Goal: Find specific page/section: Find specific page/section

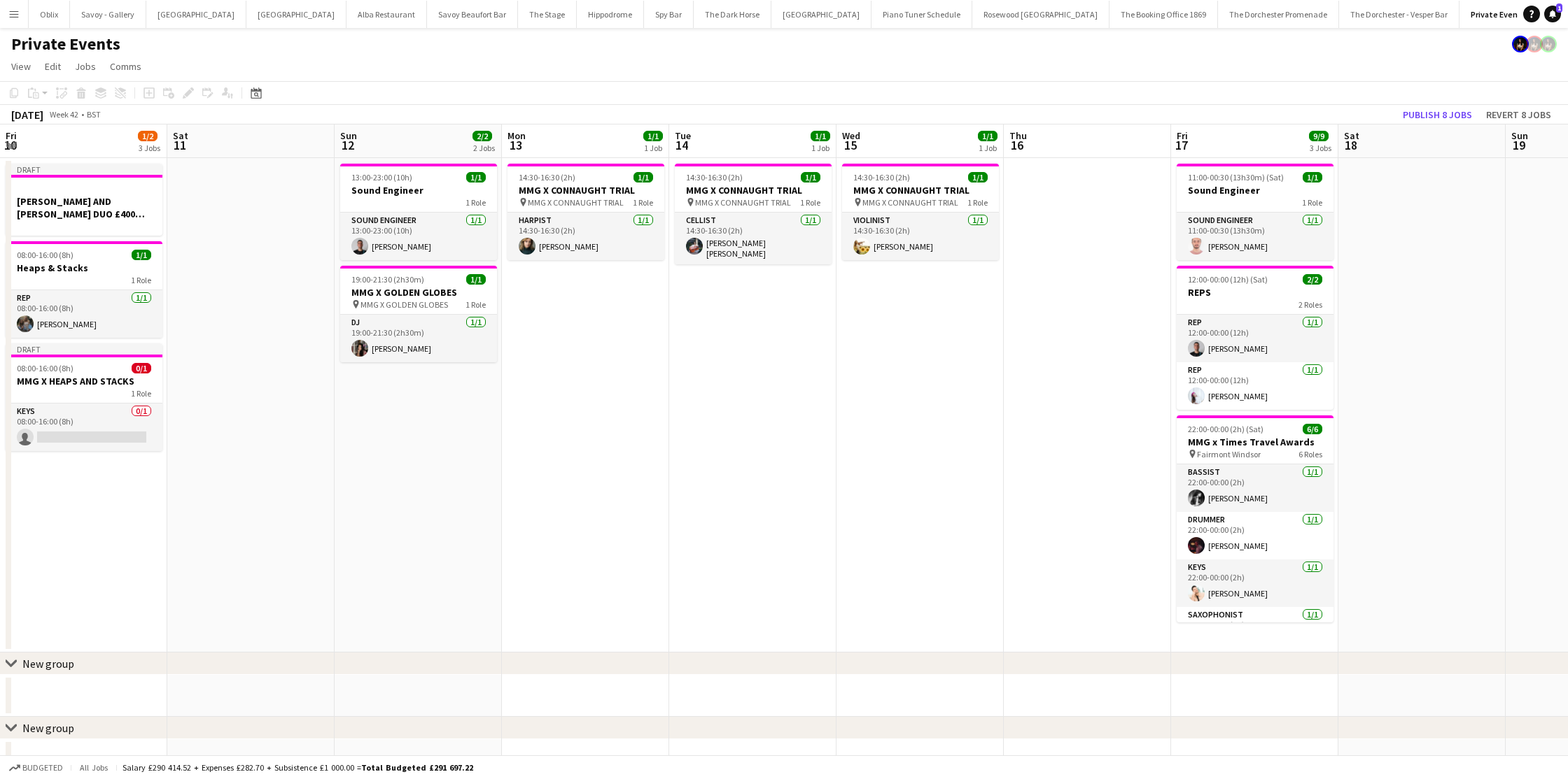
scroll to position [0, 651]
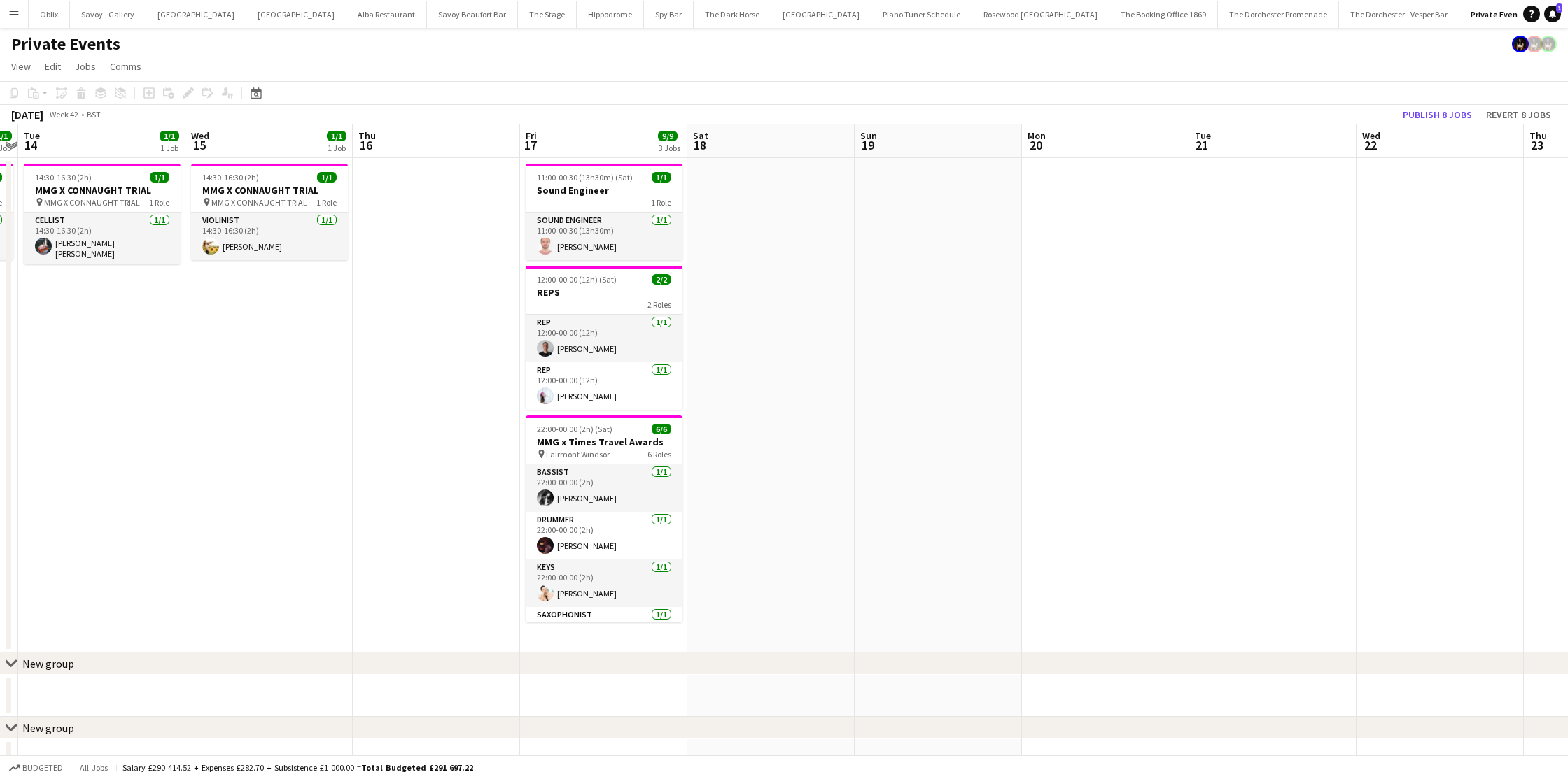
click at [9, 1] on button "Menu" at bounding box center [14, 14] width 28 height 28
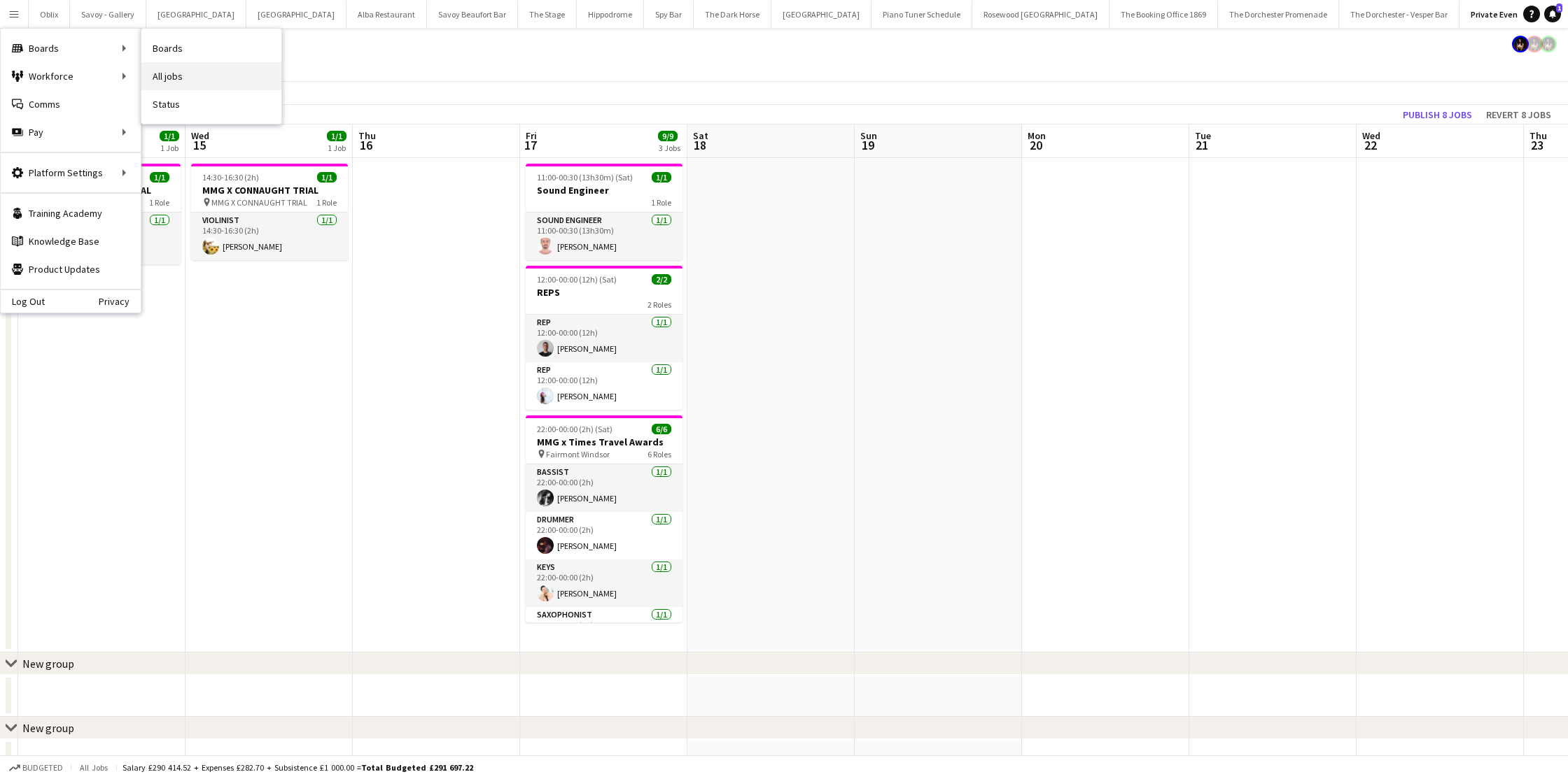
click at [175, 72] on link "All jobs" at bounding box center [211, 76] width 140 height 28
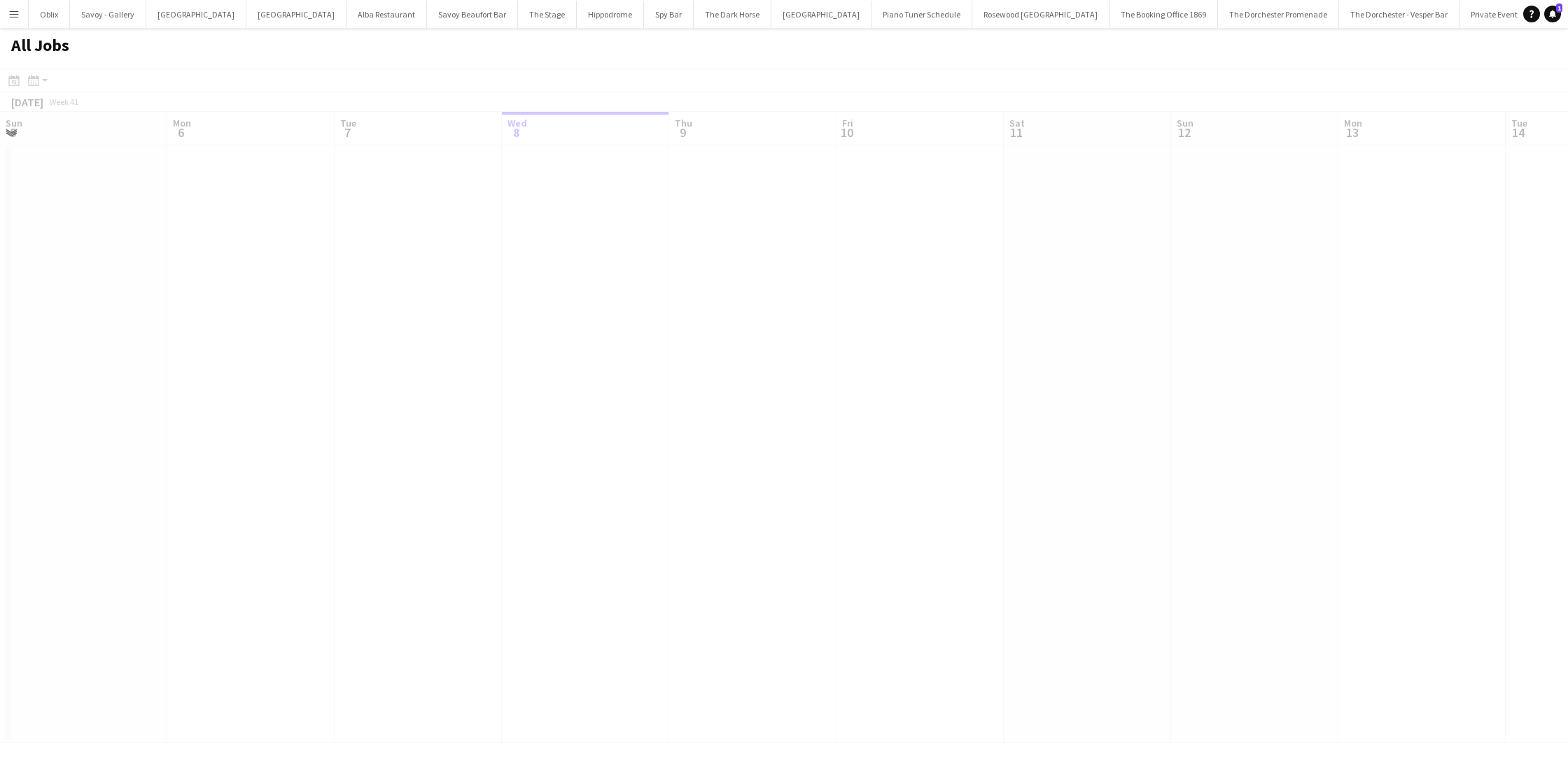
scroll to position [0, 334]
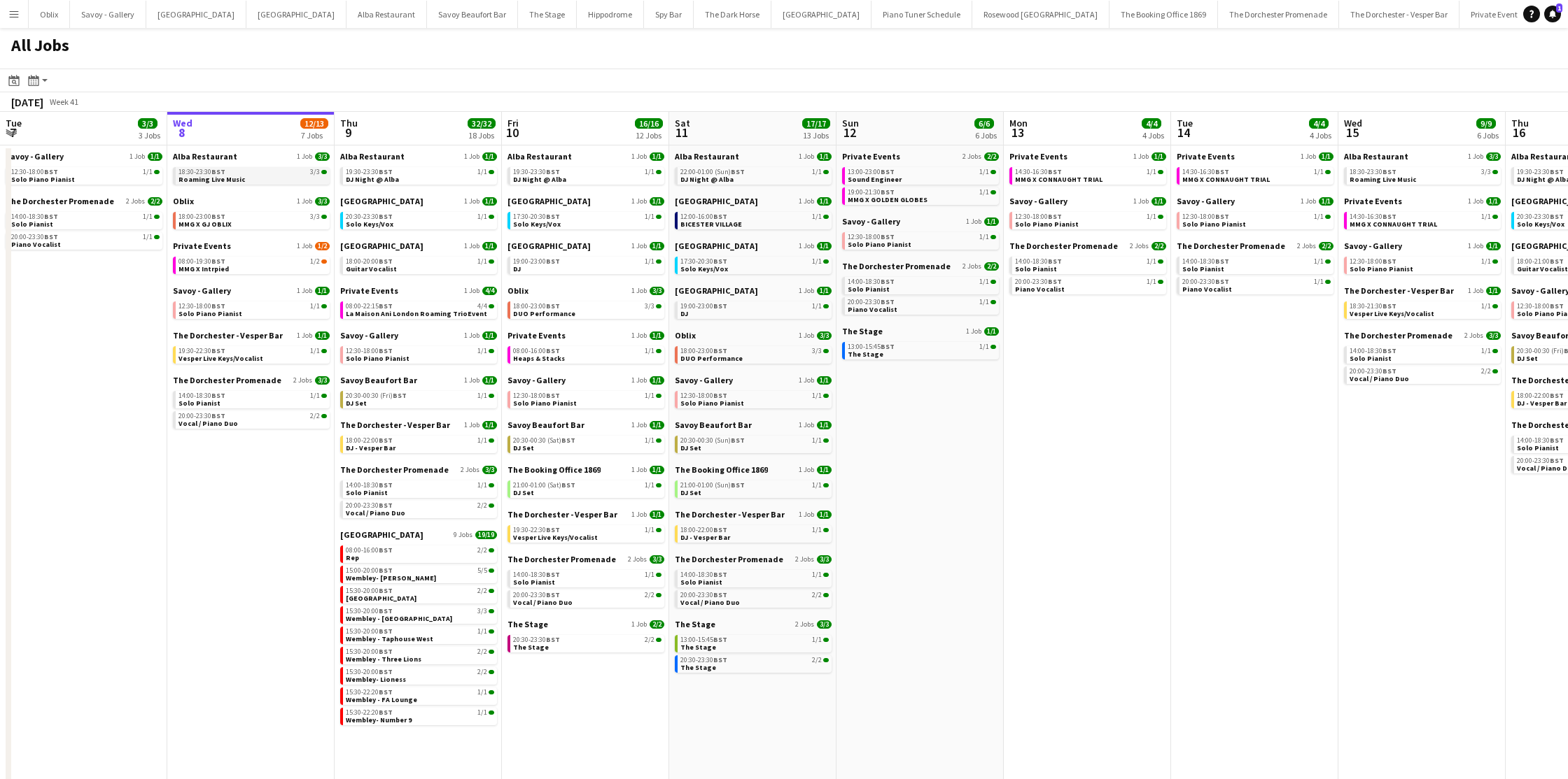
click at [236, 182] on span "Roaming Live Music" at bounding box center [212, 180] width 66 height 9
click at [232, 310] on span "Solo Piano Pianist" at bounding box center [210, 314] width 63 height 9
click at [237, 364] on div "The Dorchester - Vesper Bar 1 Job 1/1 19:30-22:30 BST 1/1 Vesper Live Keys/Voca…" at bounding box center [251, 353] width 157 height 45
click at [241, 358] on span "Vesper Live Keys/Vocalist" at bounding box center [221, 359] width 85 height 9
click at [229, 351] on div "19:30-22:30 BST 1/1" at bounding box center [253, 351] width 148 height 7
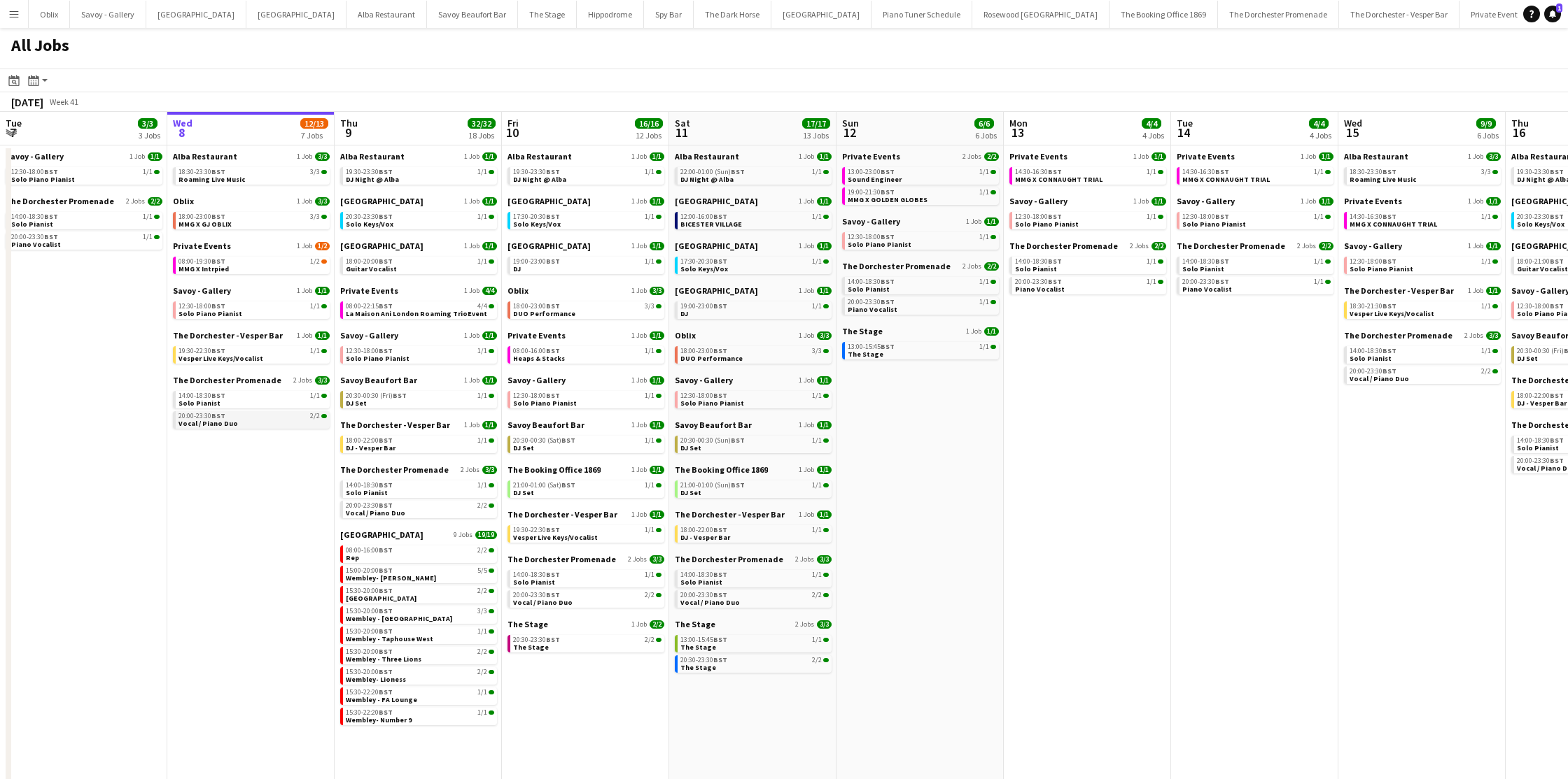
click at [277, 416] on div "20:00-23:30 BST 2/2" at bounding box center [253, 416] width 148 height 7
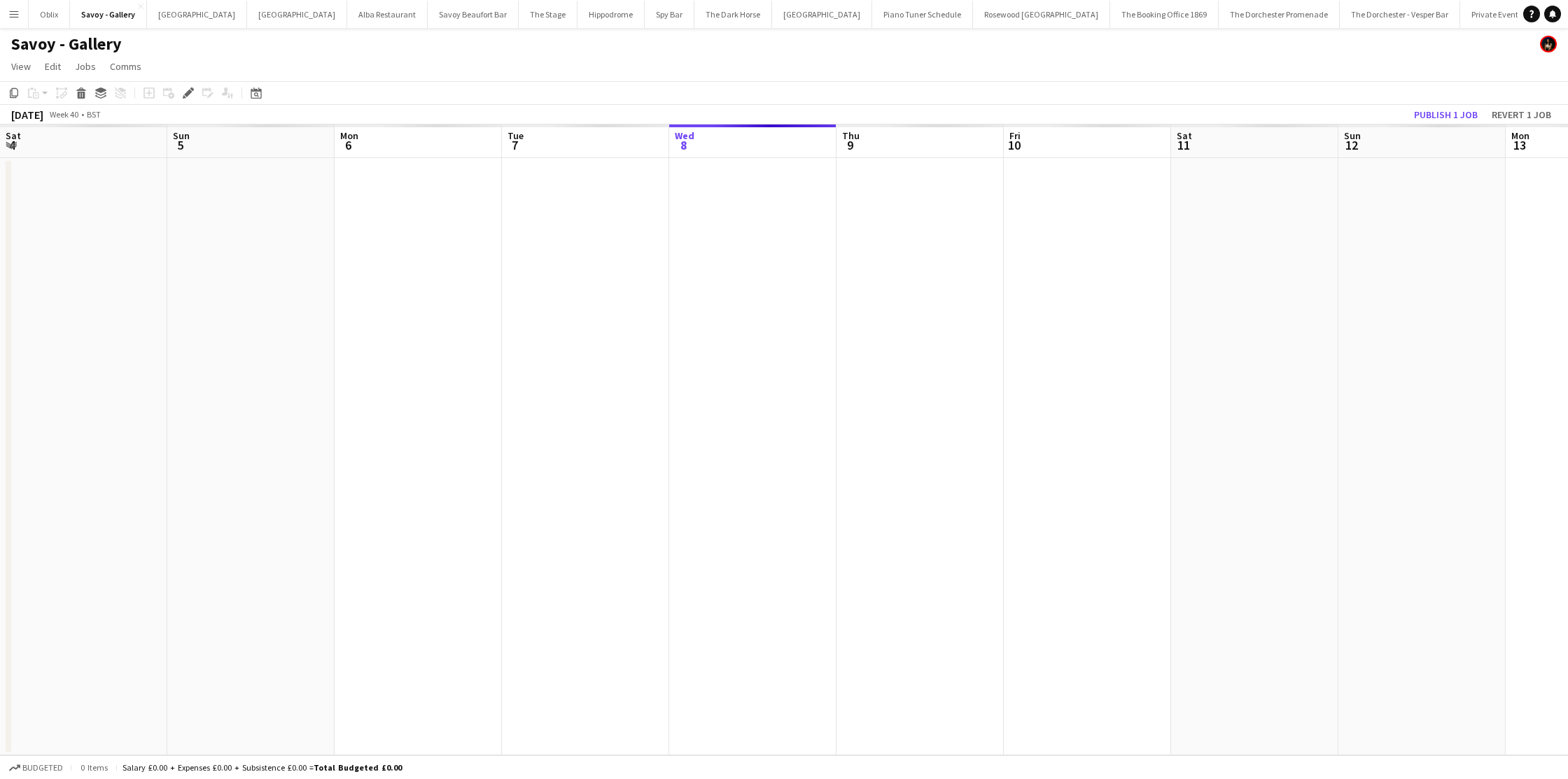
scroll to position [0, 481]
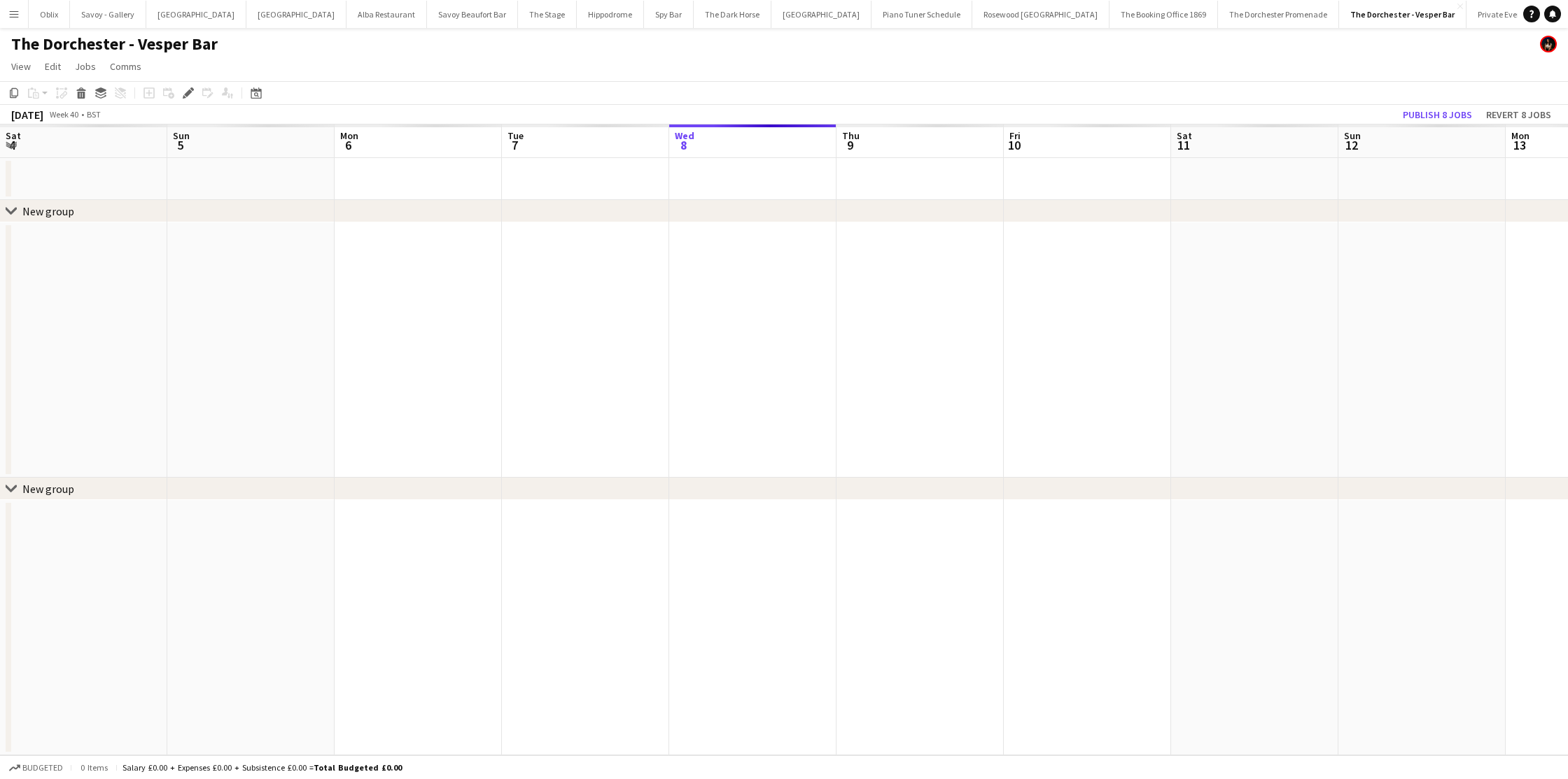
scroll to position [0, 481]
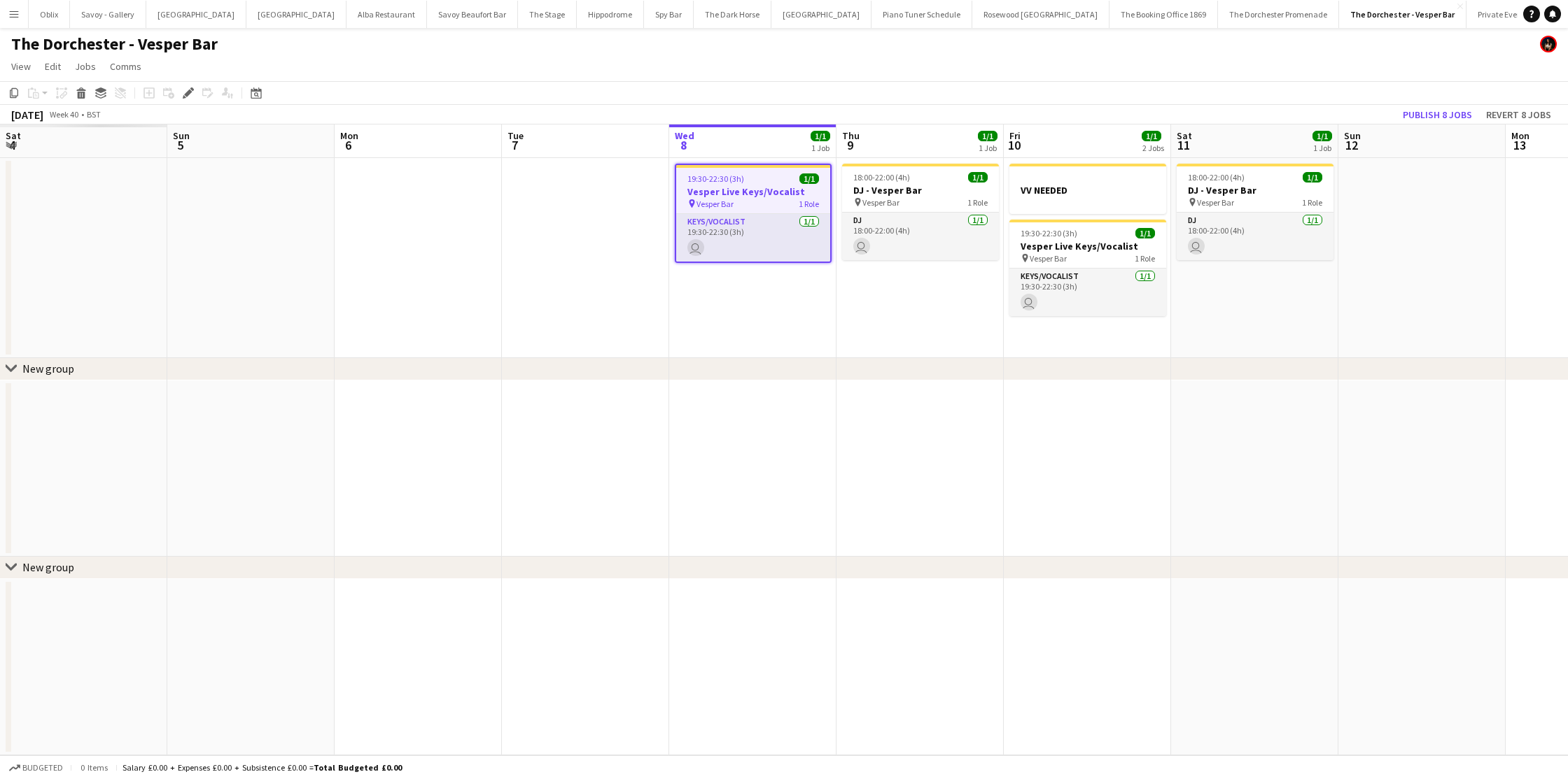
scroll to position [0, 481]
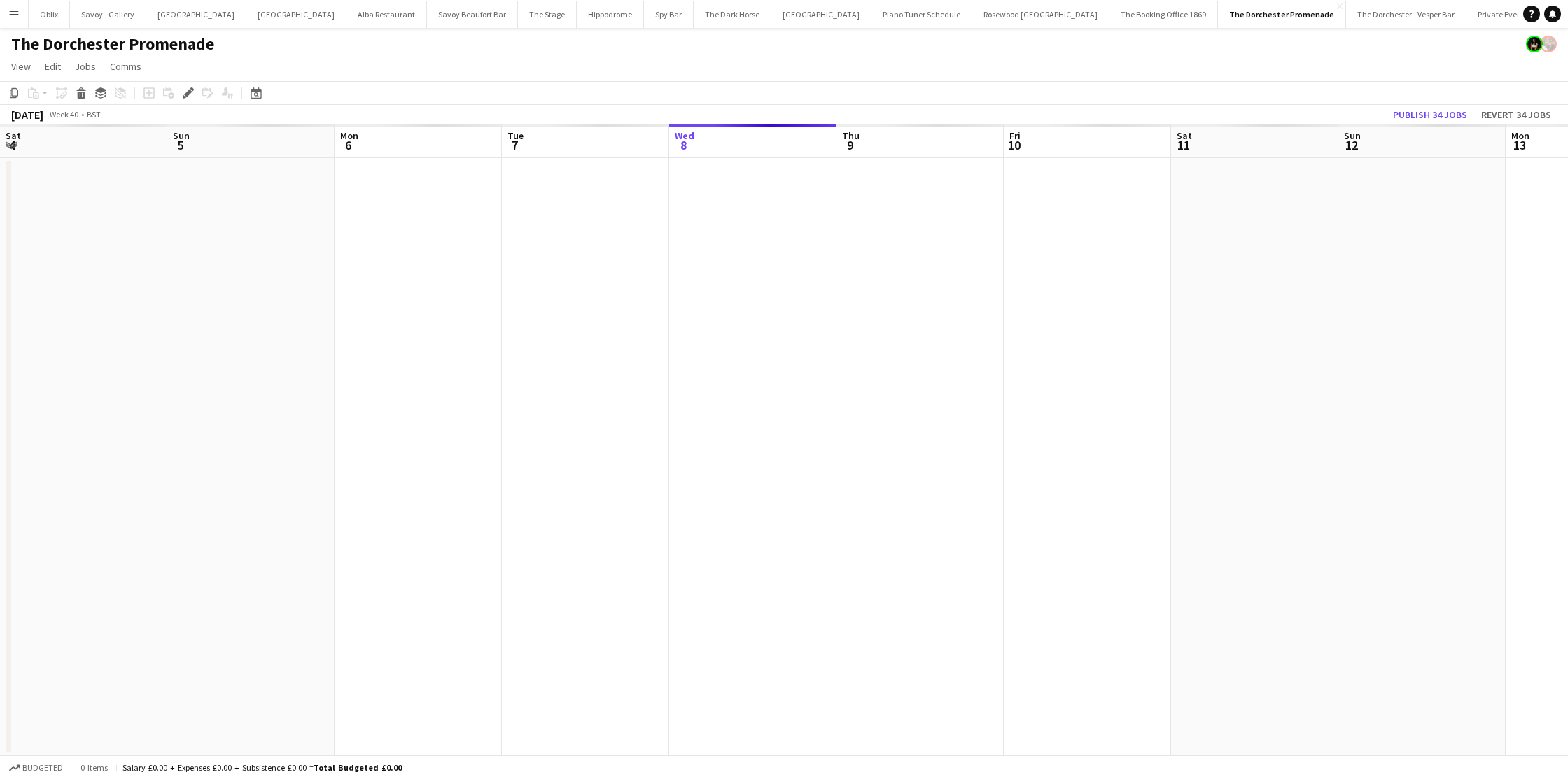
scroll to position [0, 481]
